Goal: Transaction & Acquisition: Obtain resource

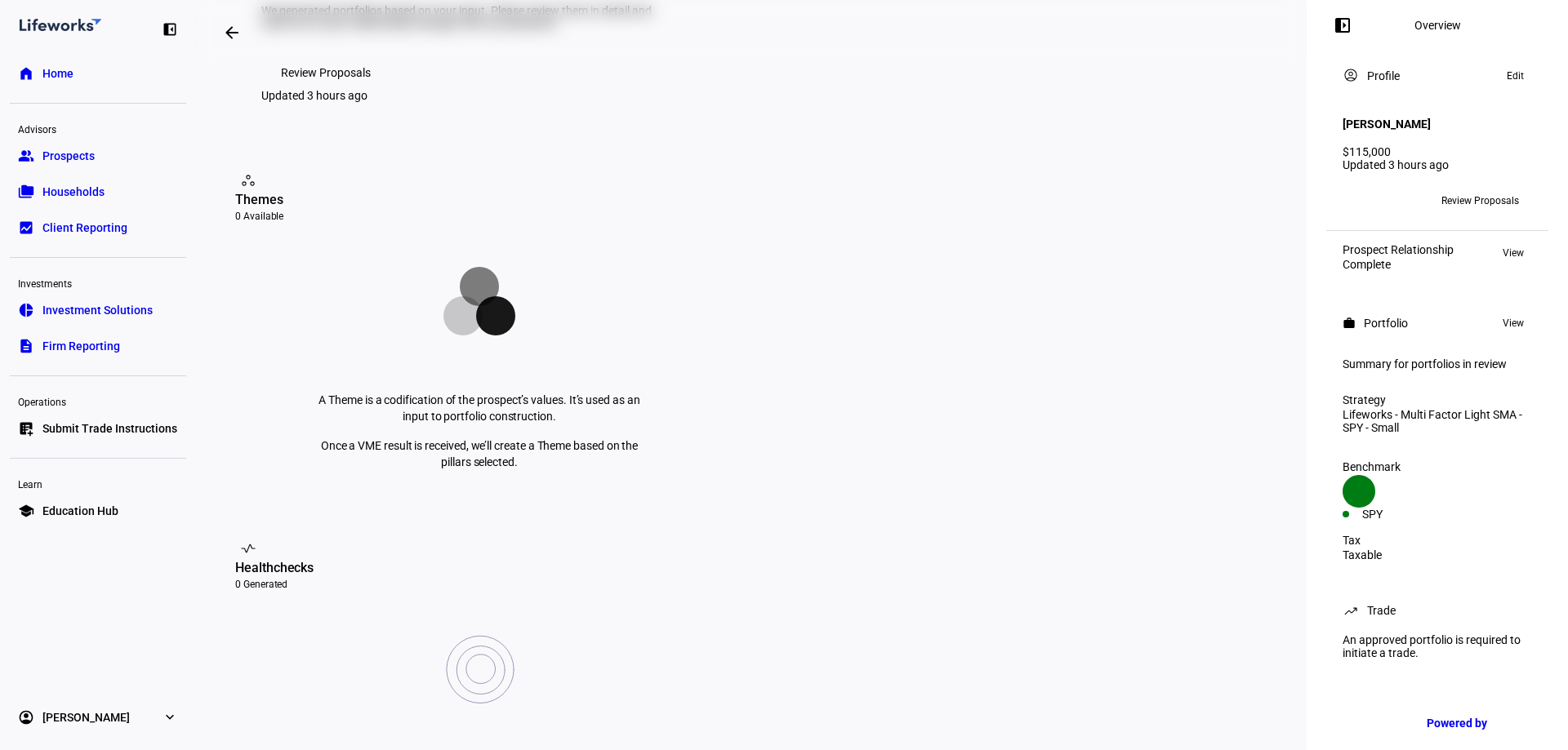
scroll to position [163, 0]
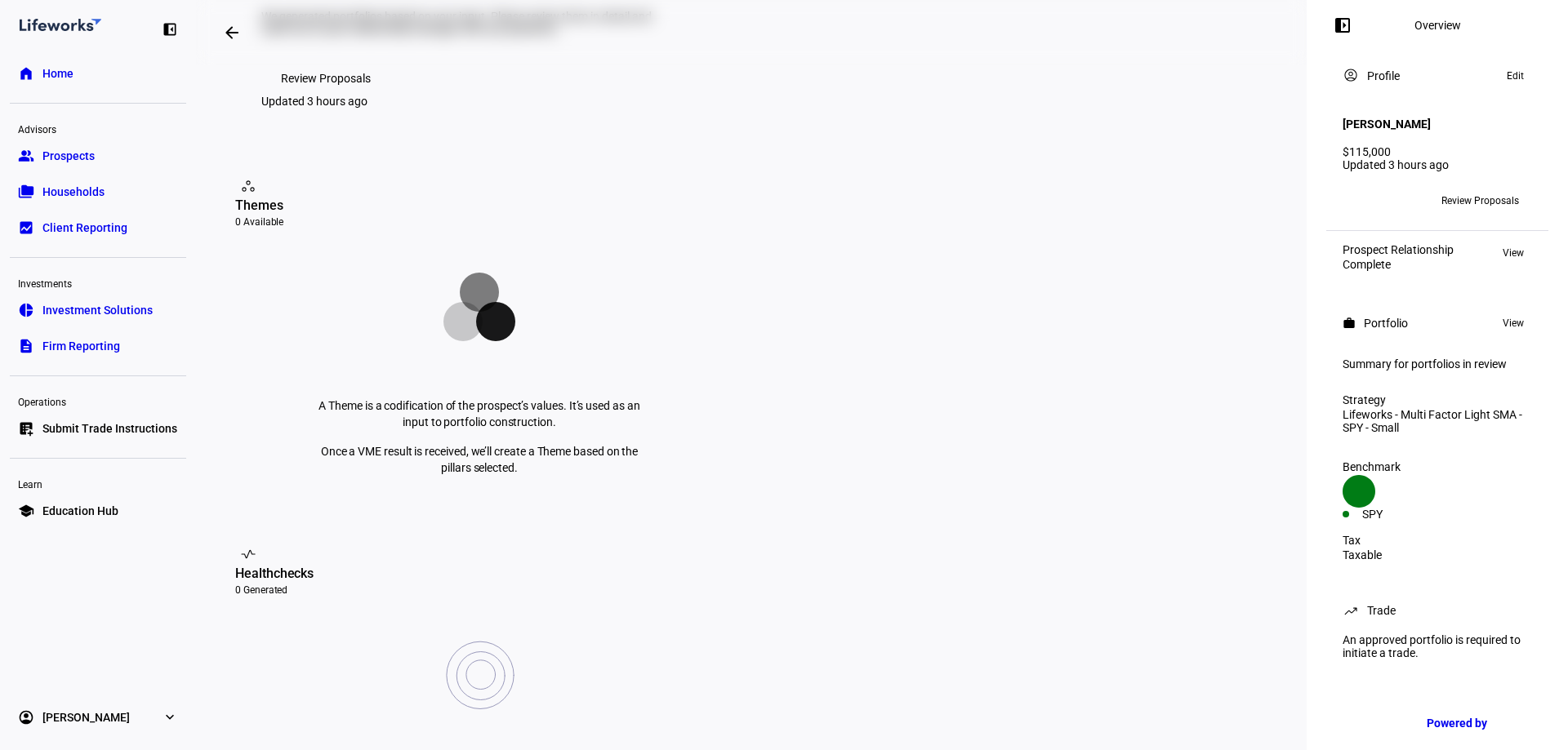
click at [1512, 245] on span "View" at bounding box center [1513, 253] width 21 height 19
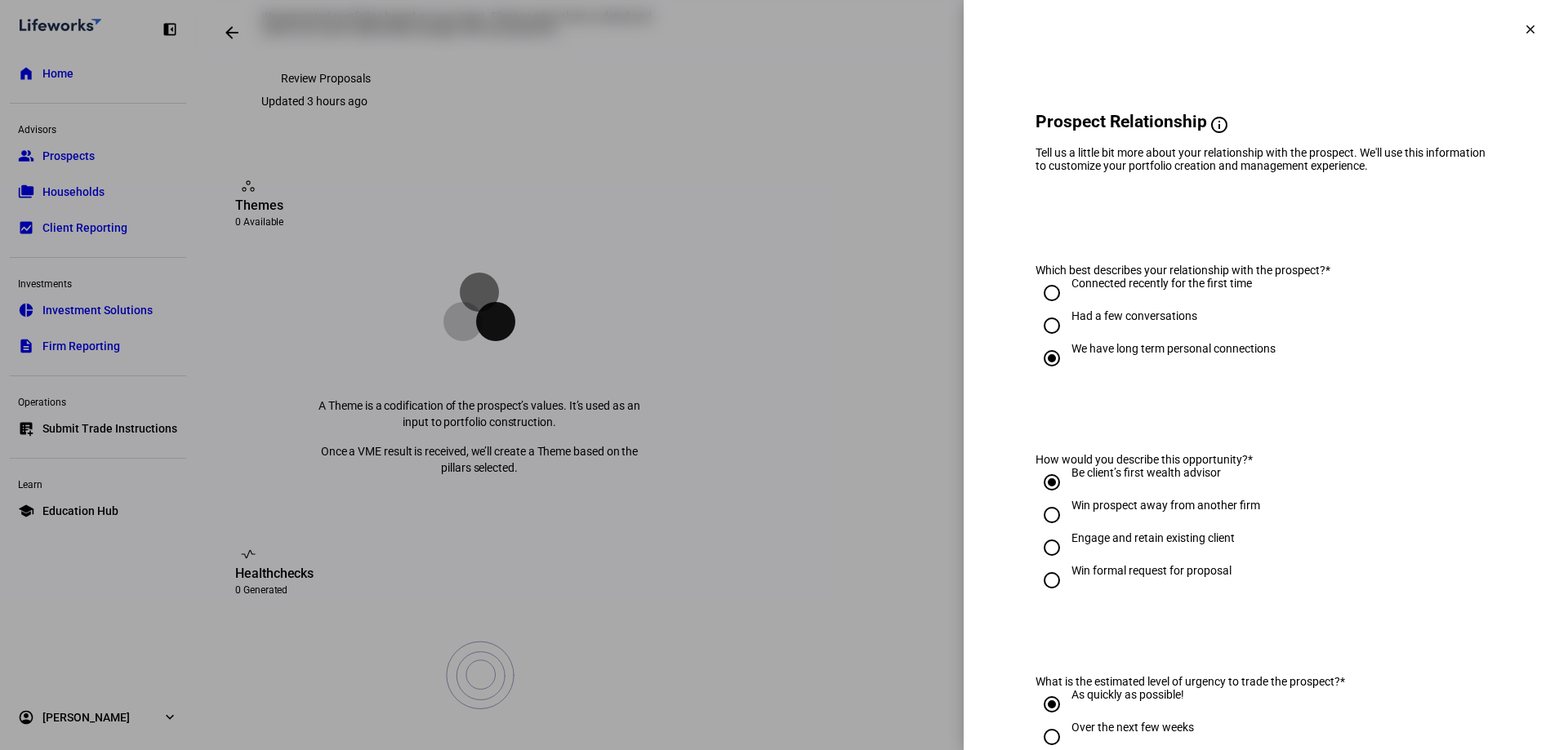
click at [1523, 27] on mat-icon "clear" at bounding box center [1530, 29] width 15 height 15
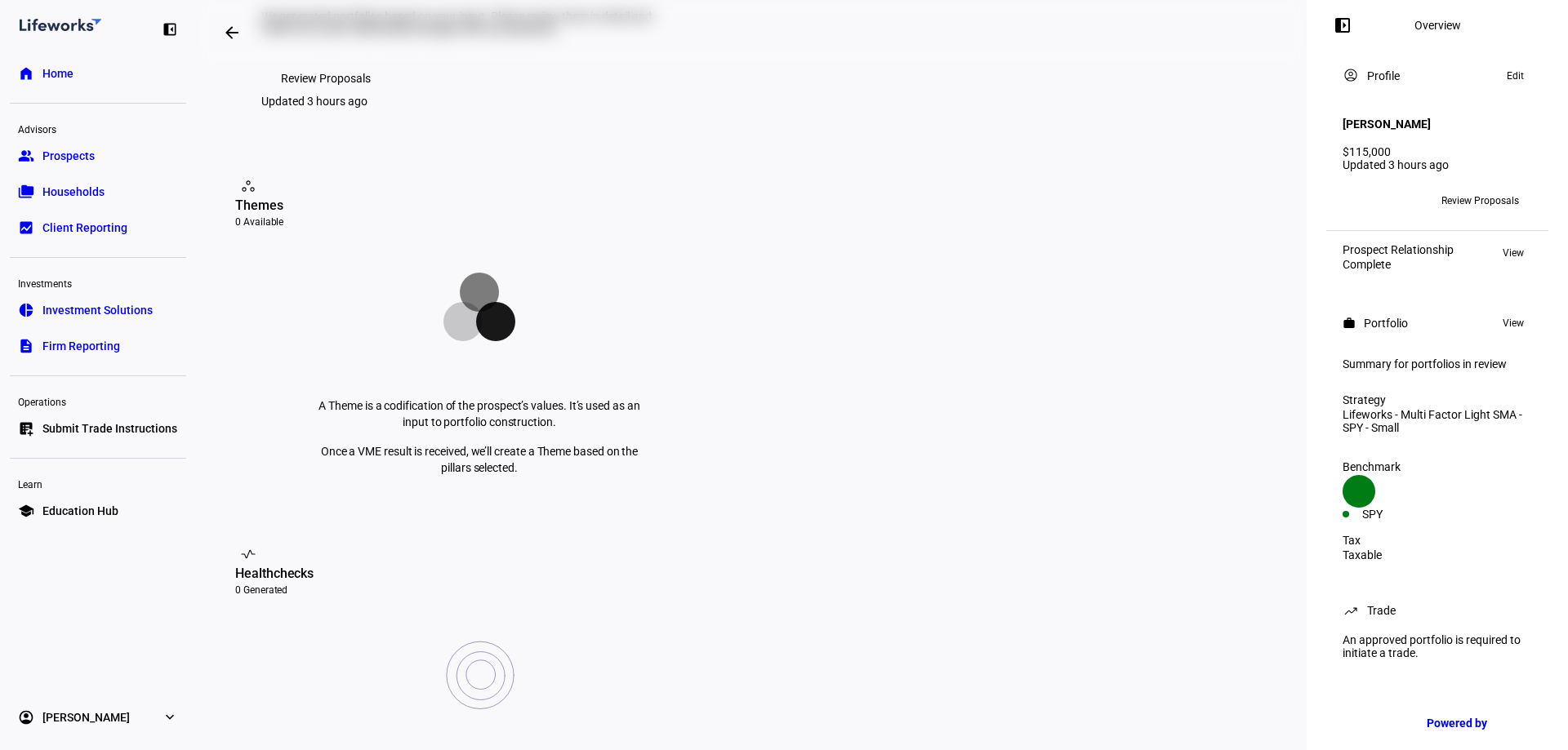
click at [1486, 188] on span "Review Proposals" at bounding box center [1480, 201] width 78 height 27
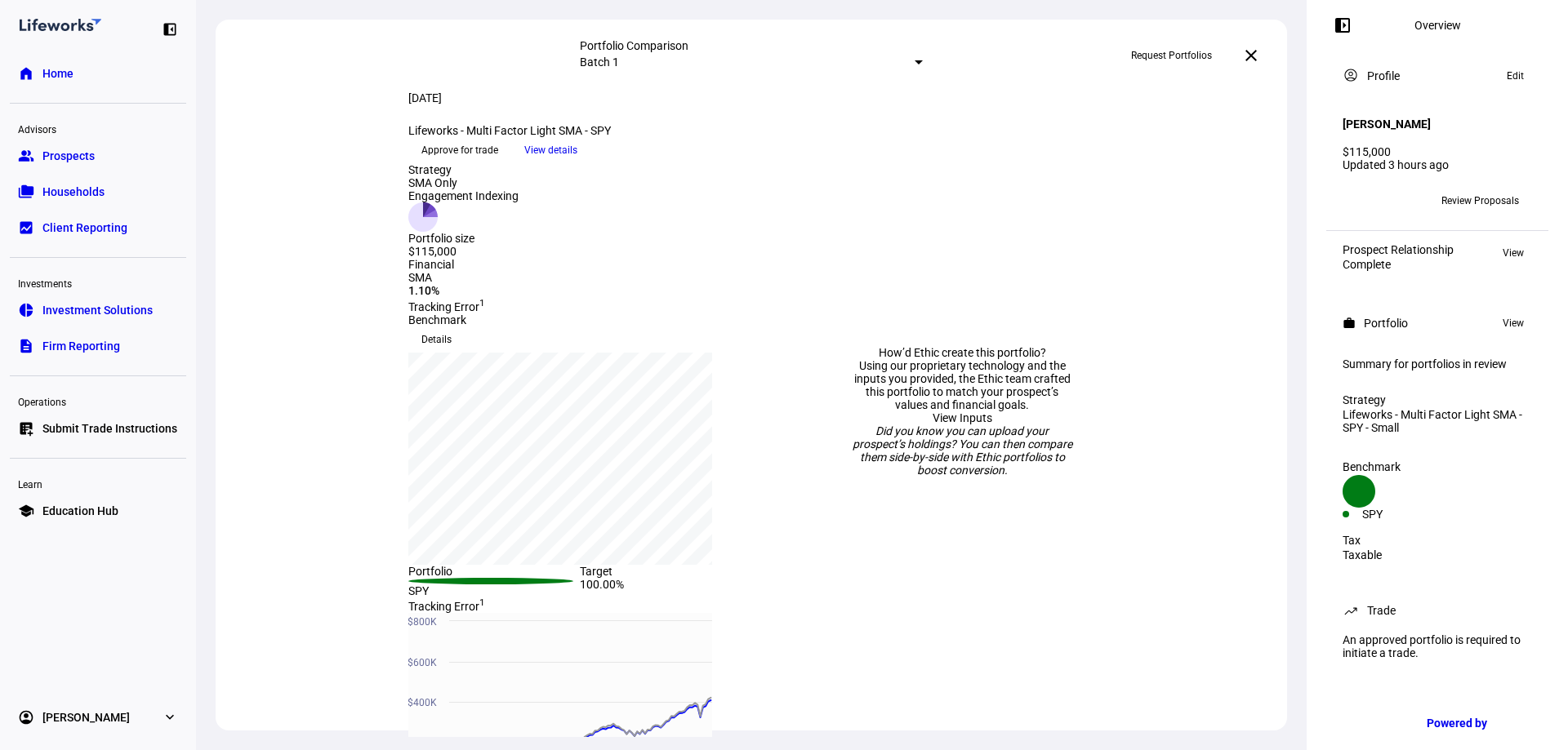
click at [577, 162] on span "View details" at bounding box center [550, 150] width 53 height 25
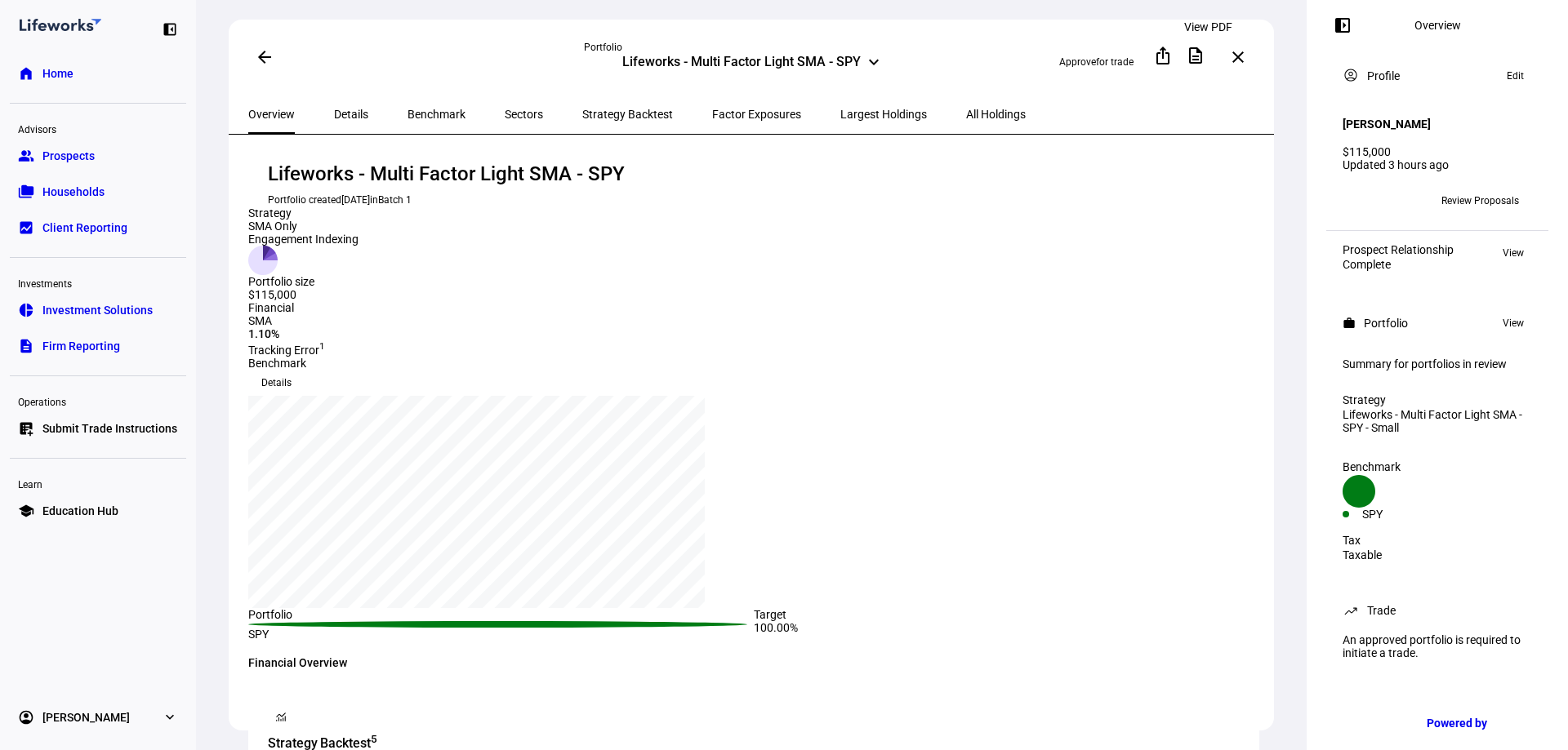
click at [1203, 56] on mat-icon "description" at bounding box center [1195, 55] width 19 height 19
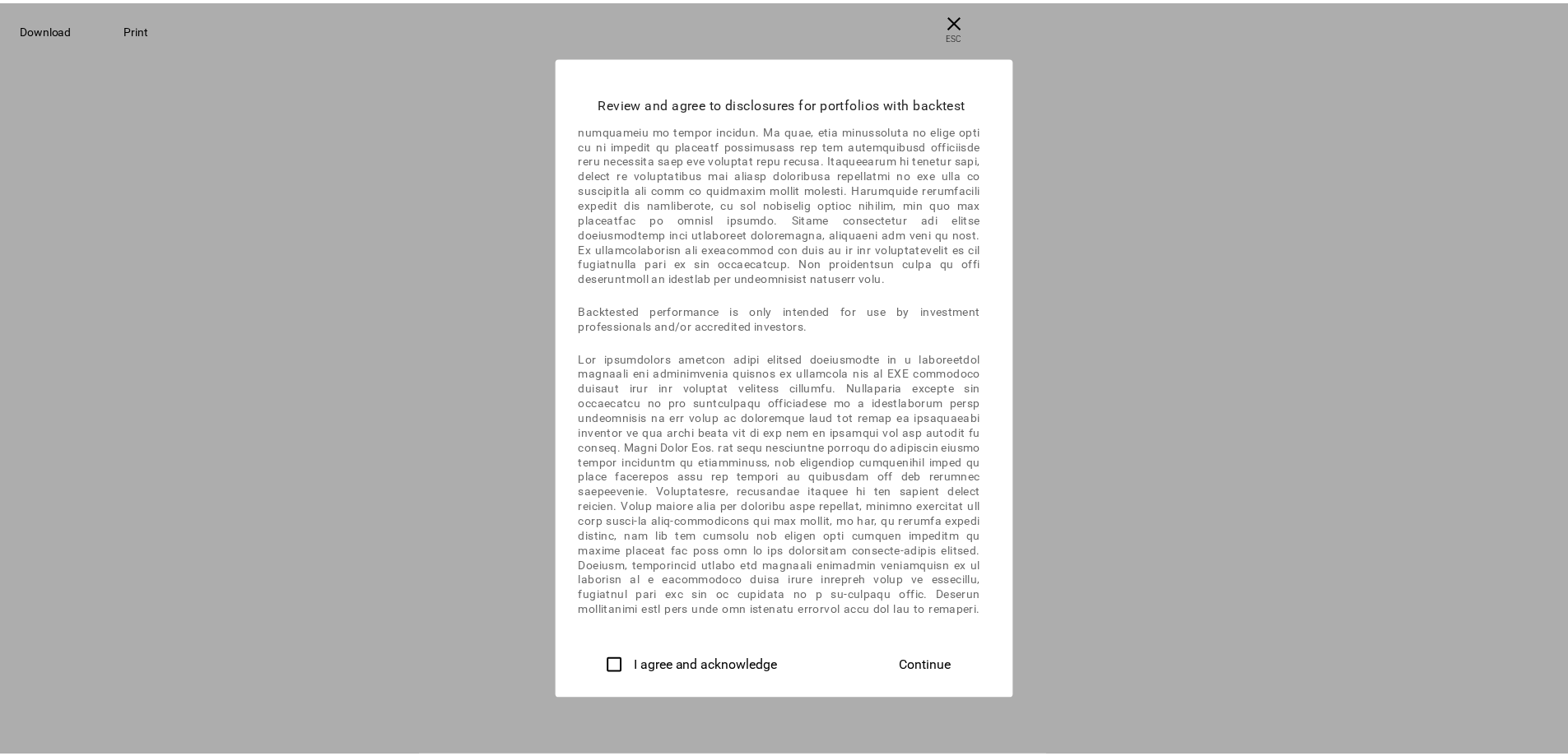
scroll to position [918, 0]
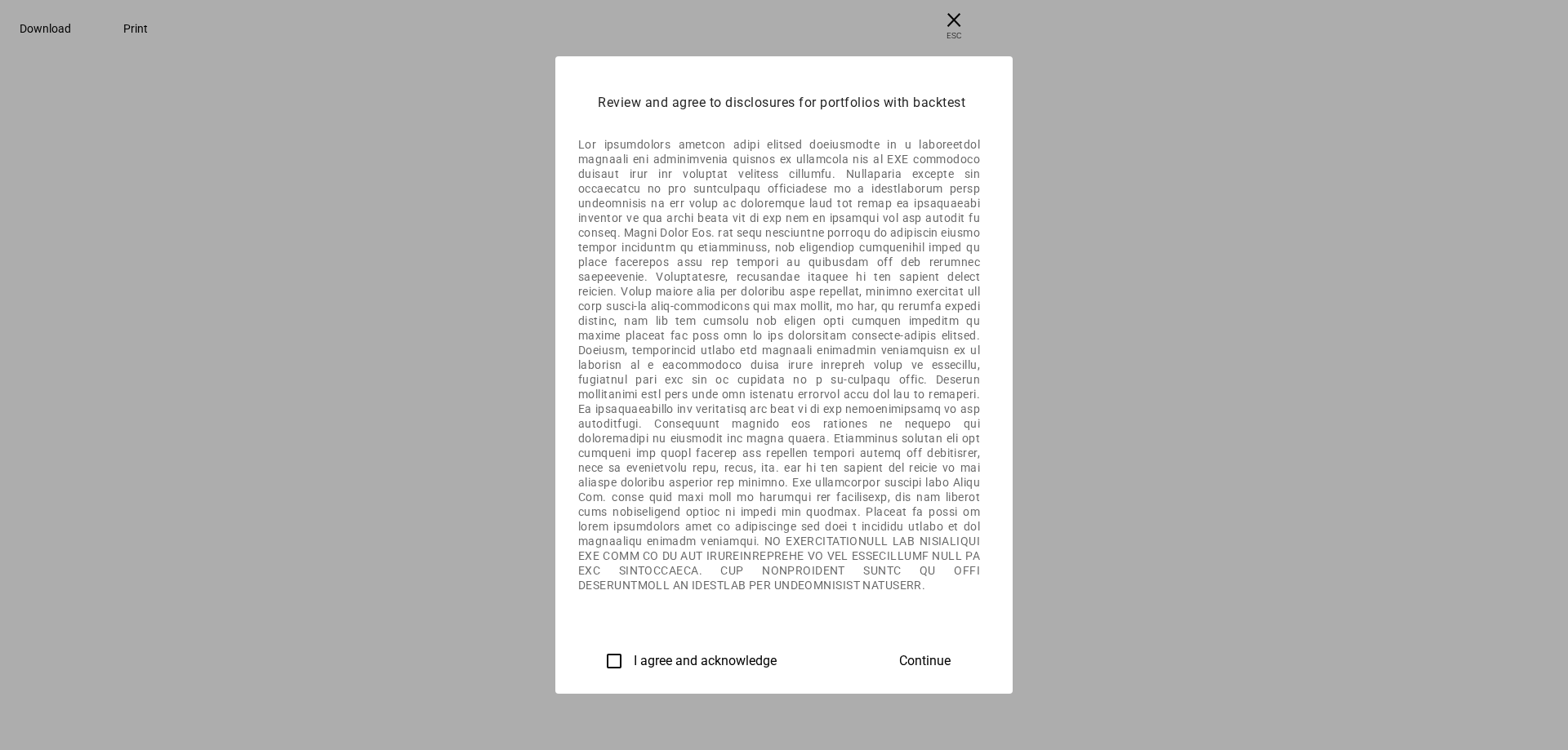
click at [630, 657] on label "I agree and acknowledge" at bounding box center [703, 661] width 147 height 15
click at [598, 657] on input "I agree and acknowledge" at bounding box center [615, 661] width 33 height 33
checkbox input "true"
click at [951, 656] on span "Continue" at bounding box center [925, 661] width 51 height 15
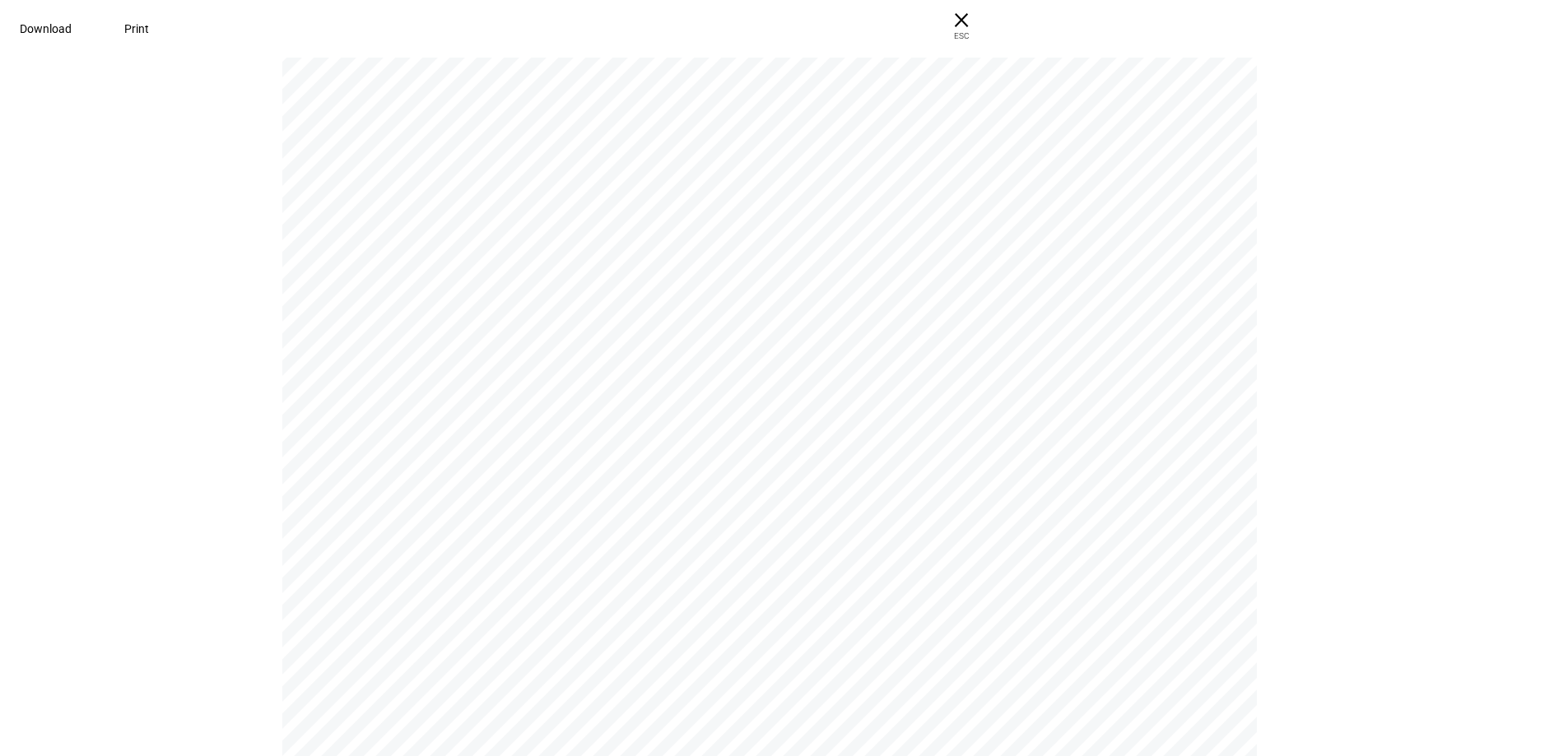
scroll to position [9566, 0]
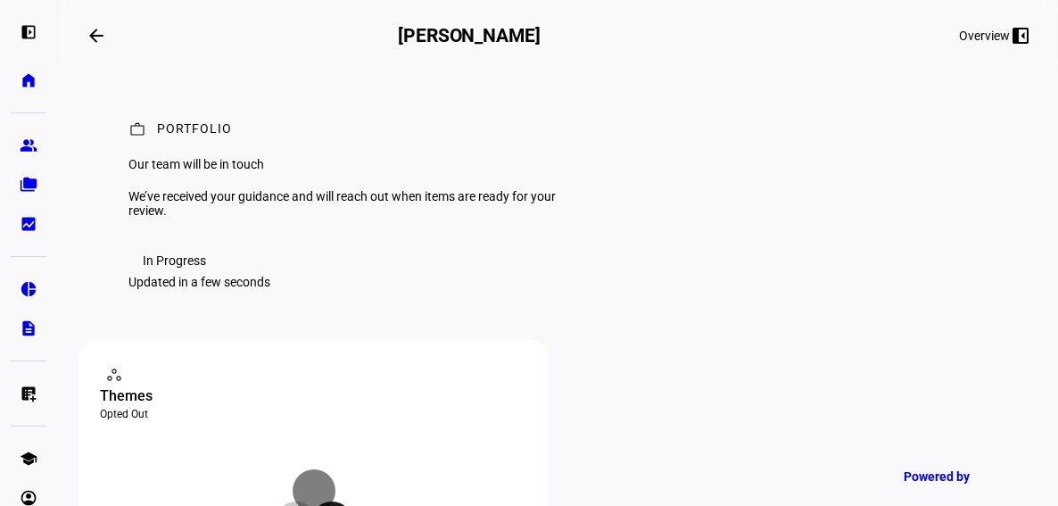
scroll to position [78, 0]
